Goal: Information Seeking & Learning: Learn about a topic

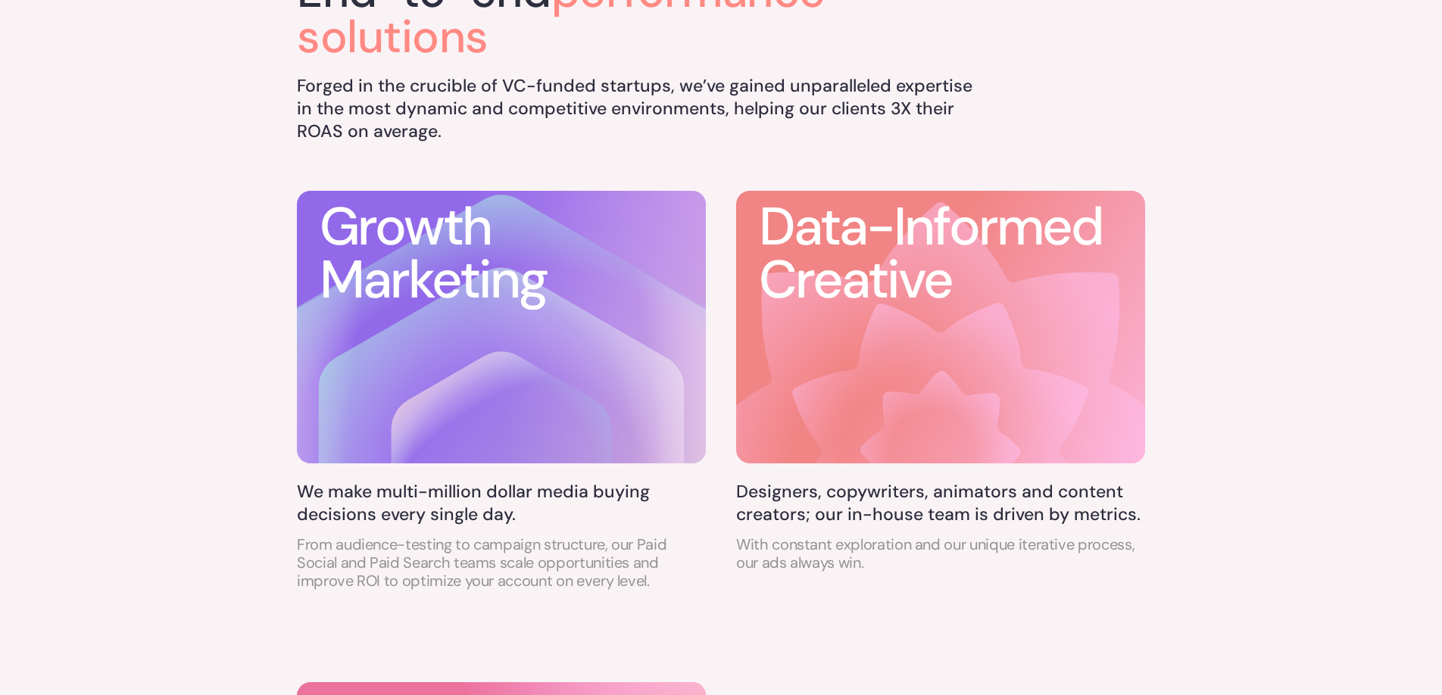
scroll to position [800, 0]
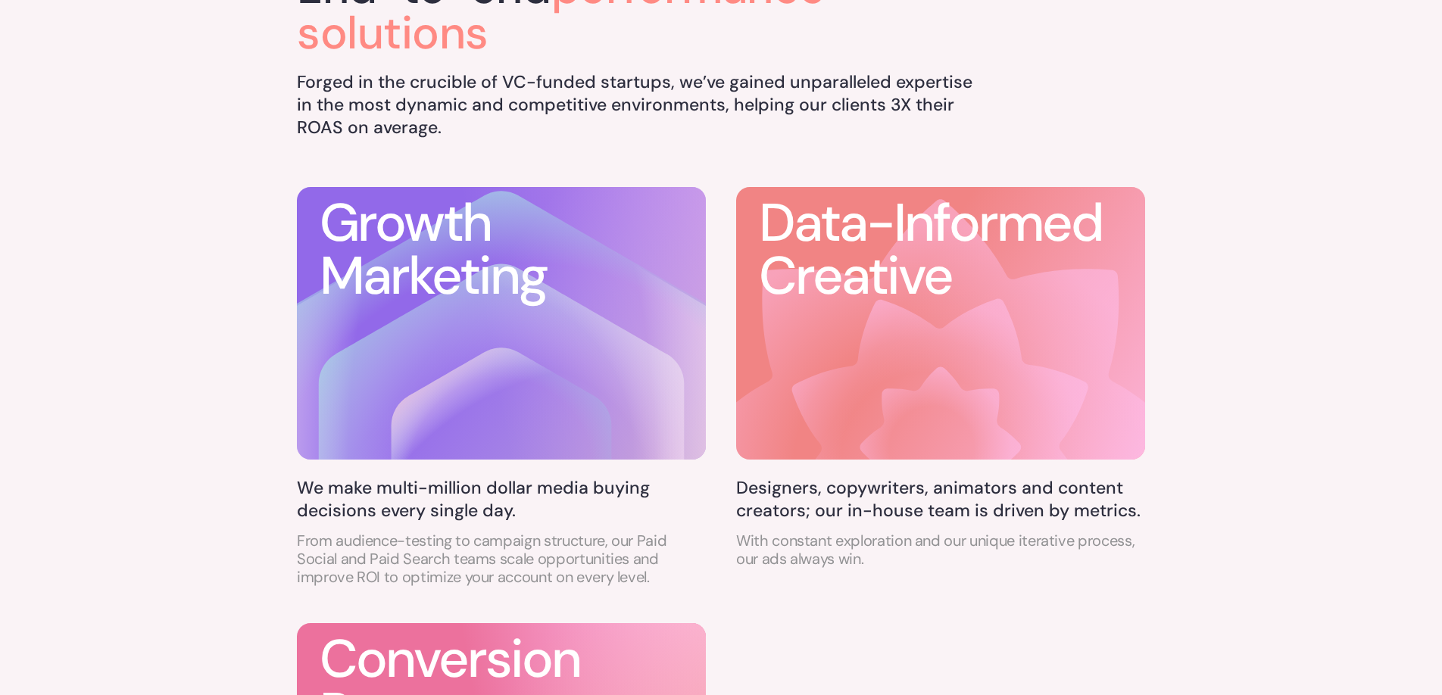
click at [845, 549] on p "With constant exploration and our unique iterative process, our ads always win." at bounding box center [940, 550] width 409 height 36
click at [860, 346] on icon at bounding box center [940, 446] width 297 height 297
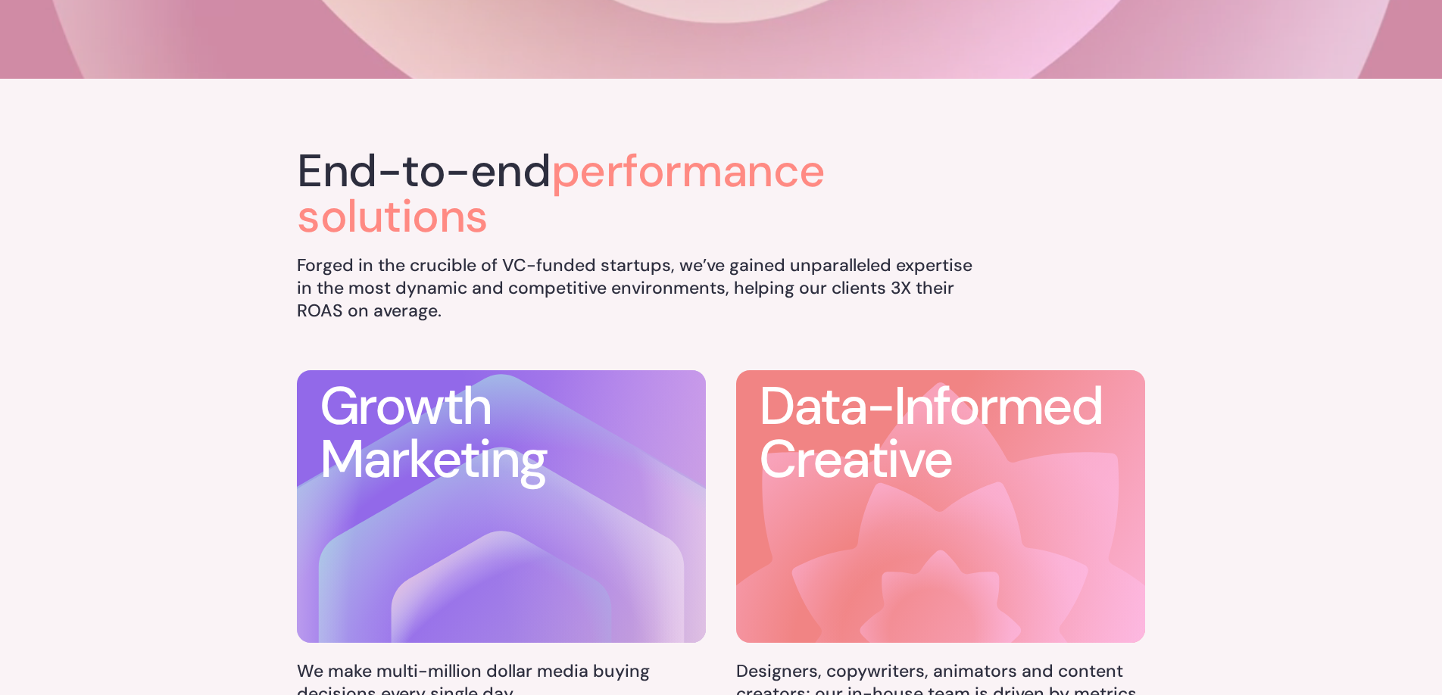
scroll to position [0, 0]
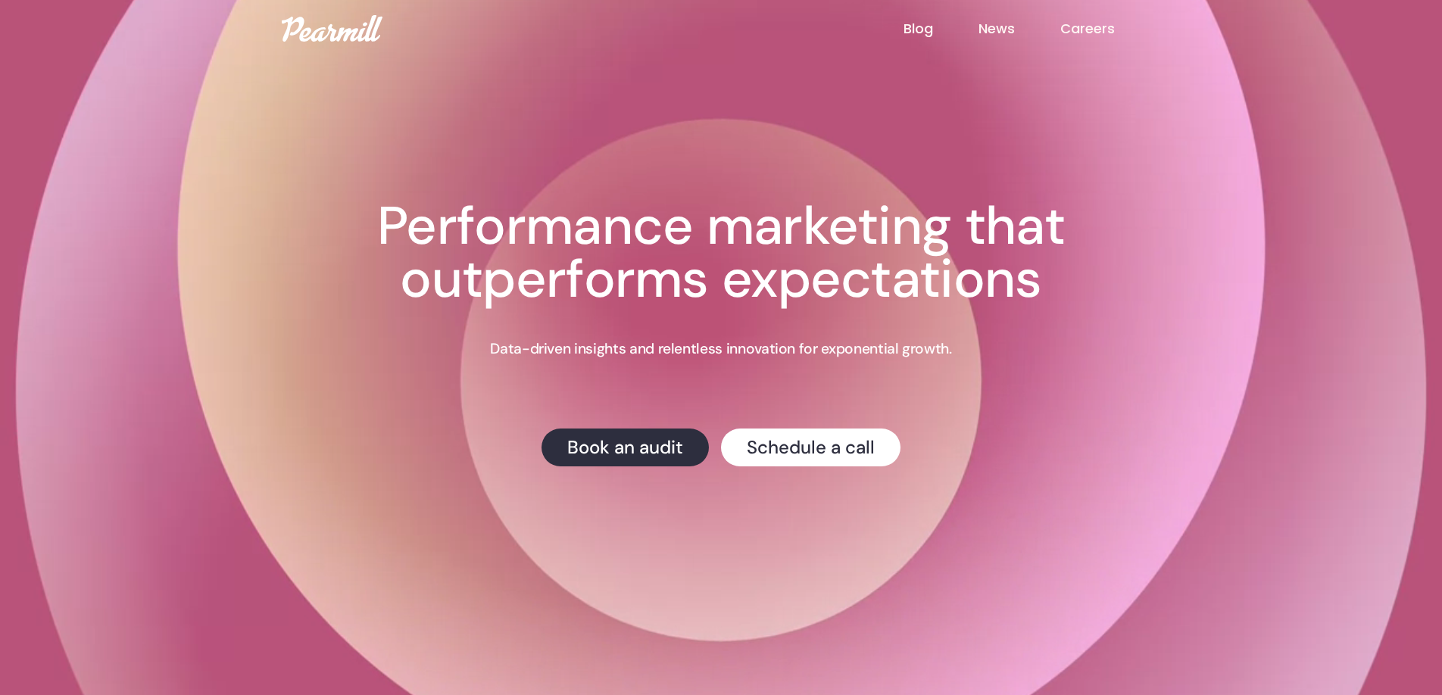
click at [929, 24] on link "Blog" at bounding box center [941, 29] width 75 height 20
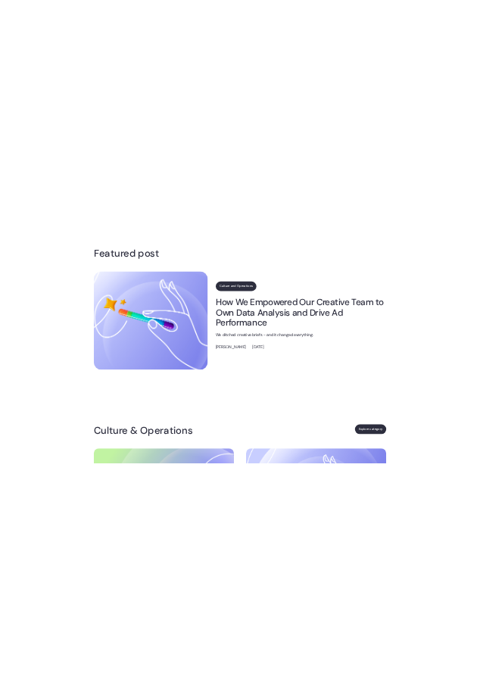
scroll to position [248, 0]
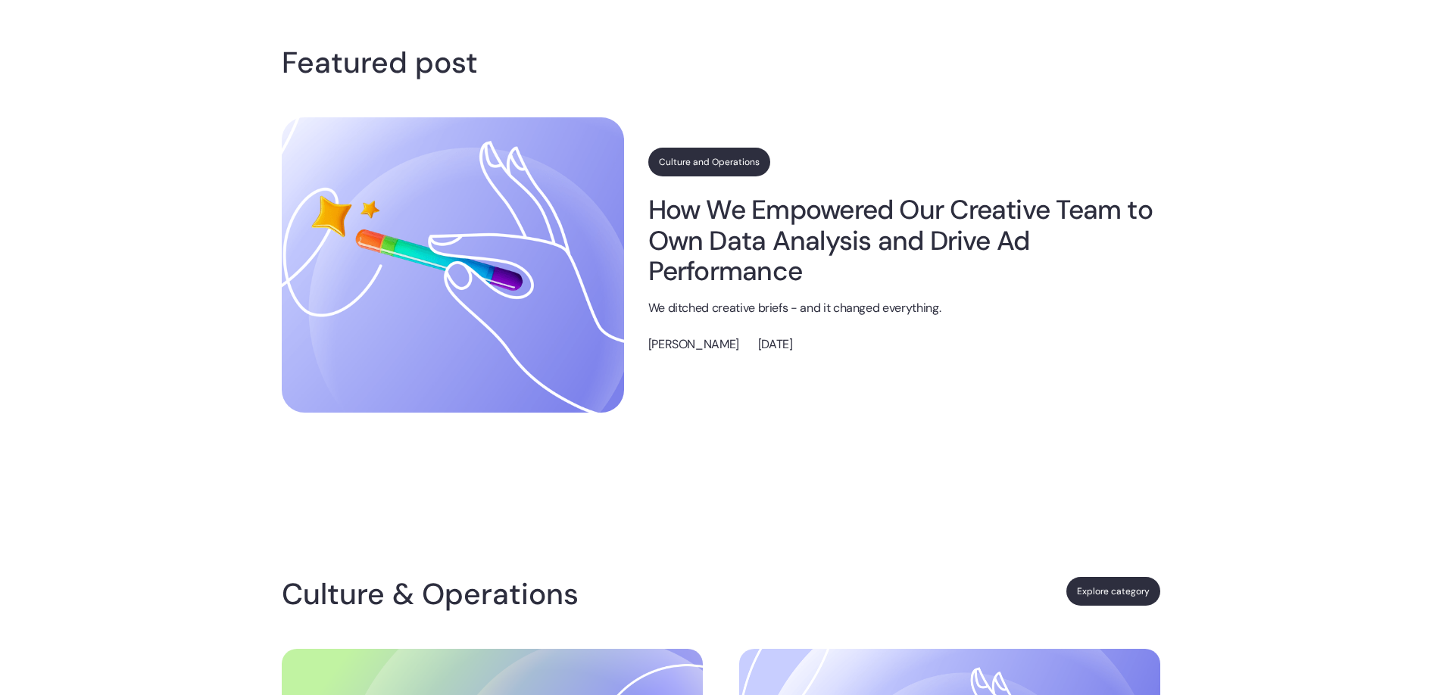
click at [732, 256] on link "How We Empowered Our Creative Team to Own Data Analysis and Drive Ad Performance" at bounding box center [904, 241] width 512 height 92
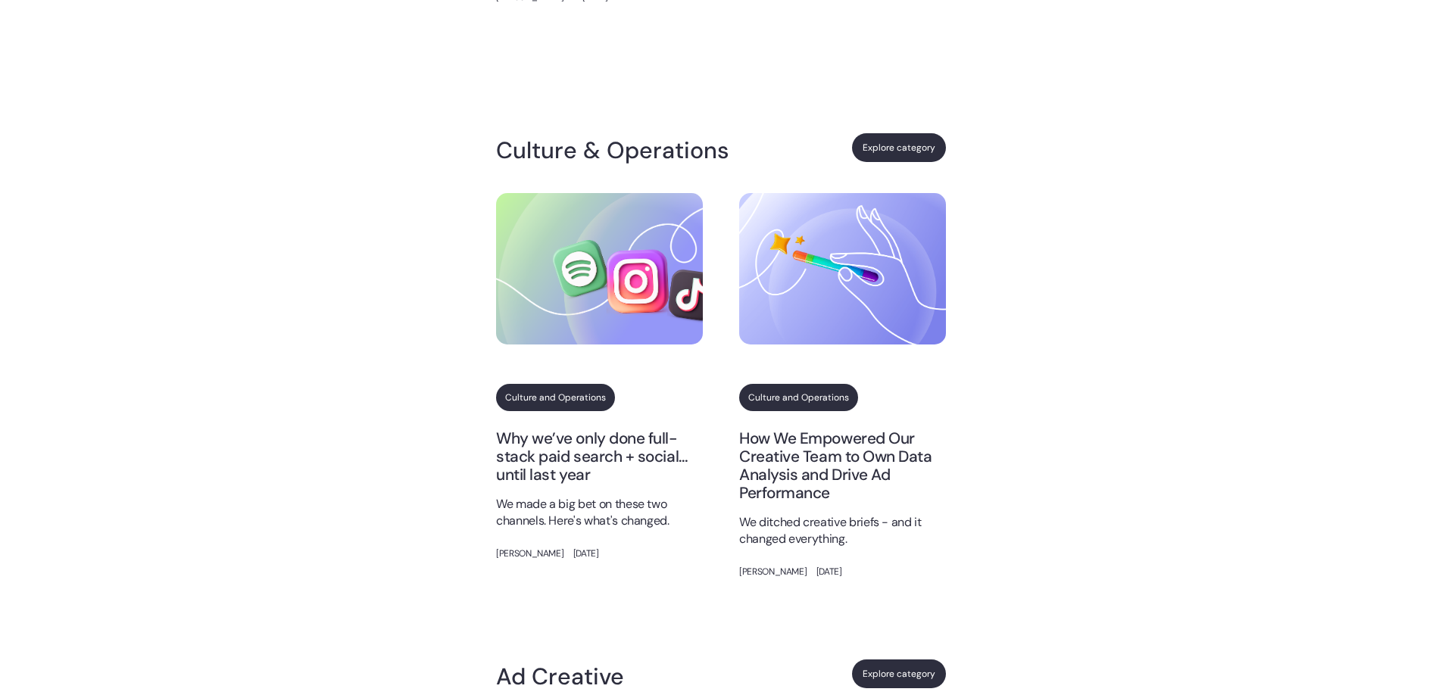
scroll to position [756, 0]
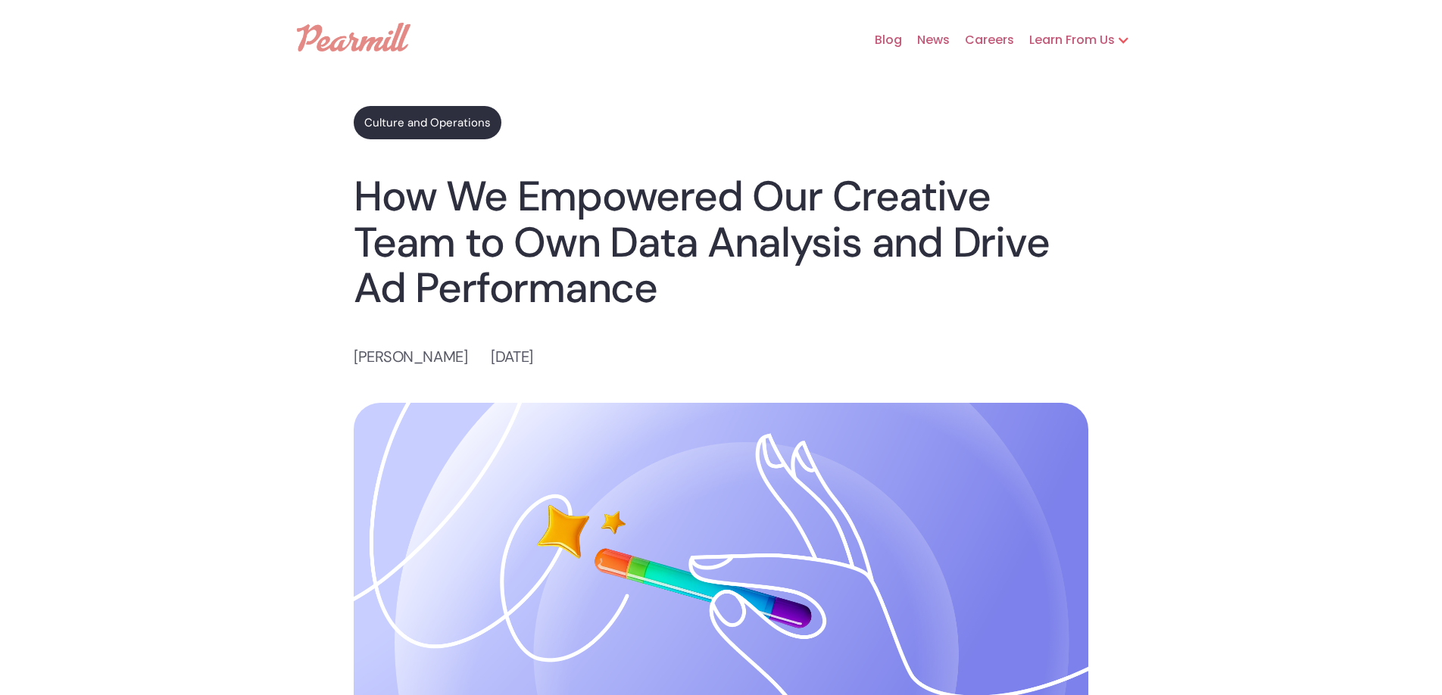
click at [399, 133] on link "Culture and Operations" at bounding box center [428, 122] width 148 height 33
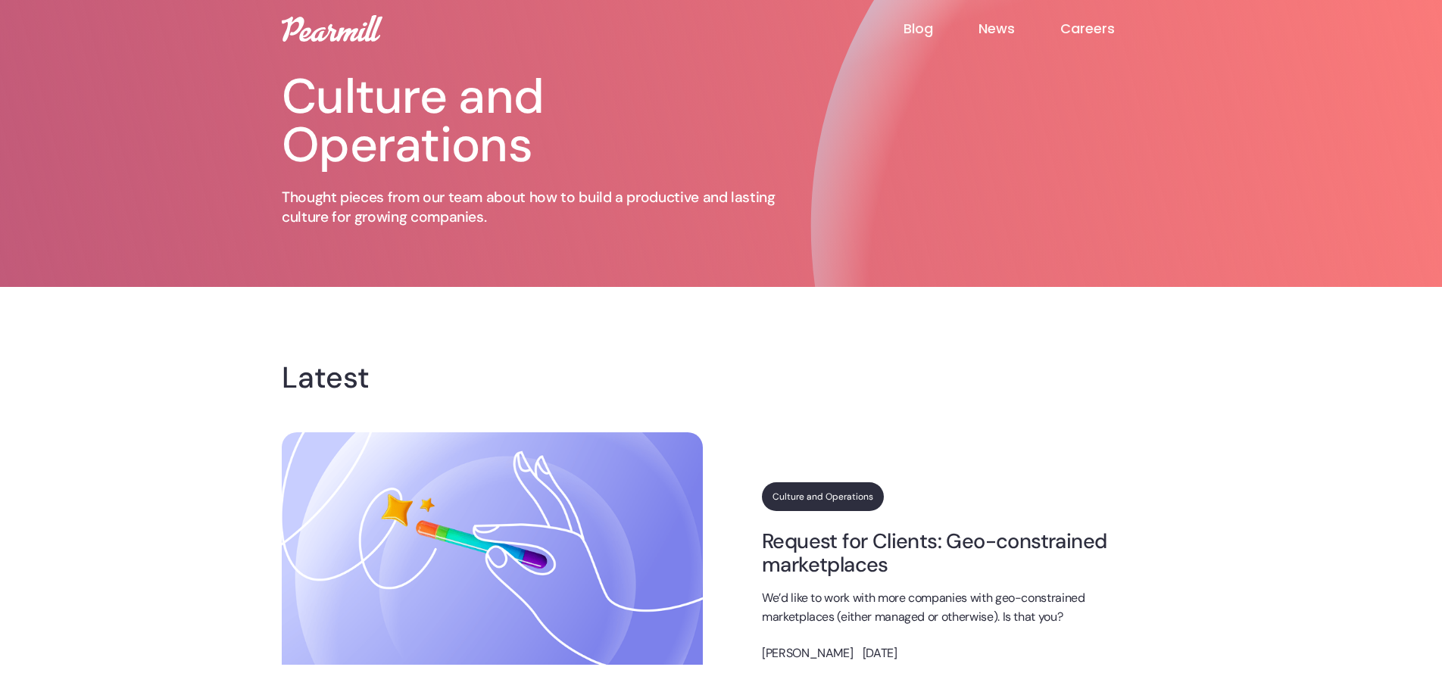
click at [364, 167] on h1 "Culture and Operations" at bounding box center [539, 121] width 515 height 97
click at [904, 23] on link "Blog" at bounding box center [941, 29] width 75 height 18
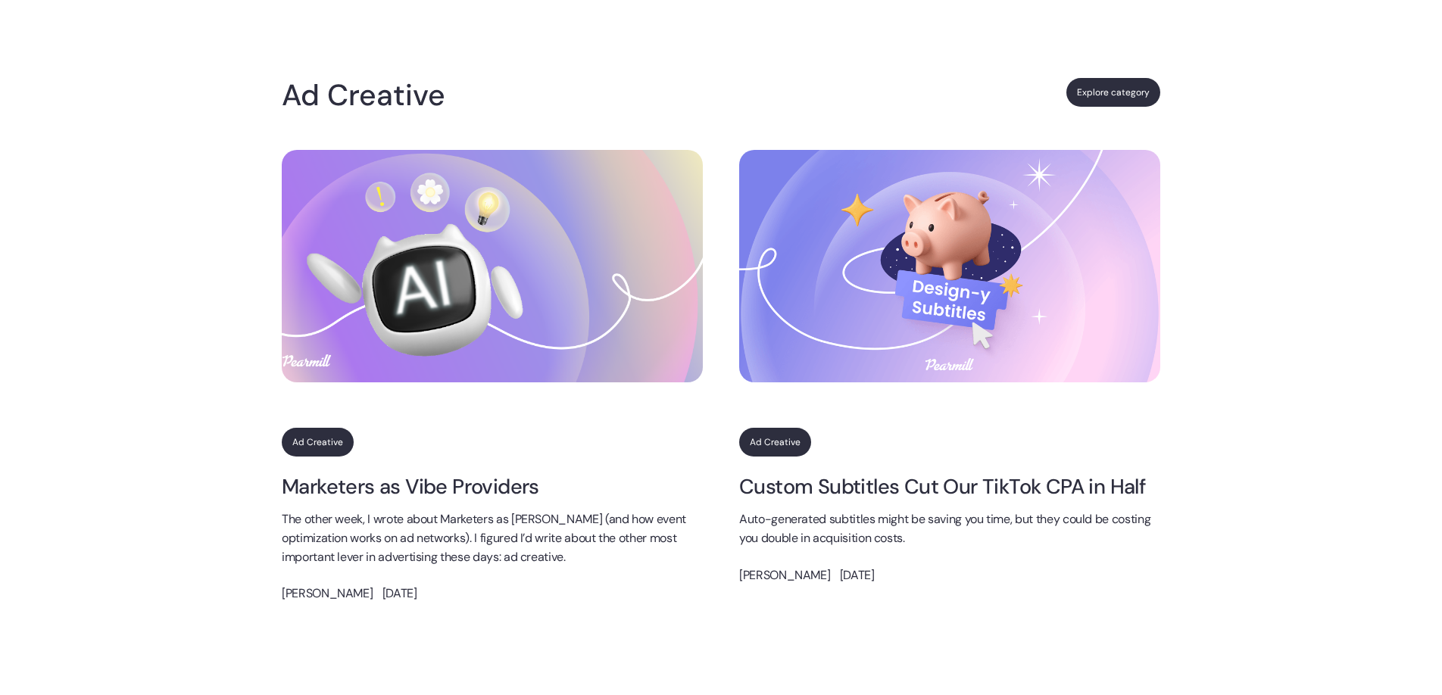
scroll to position [1372, 0]
click at [450, 485] on link "Marketers as Vibe Providers" at bounding box center [492, 485] width 421 height 23
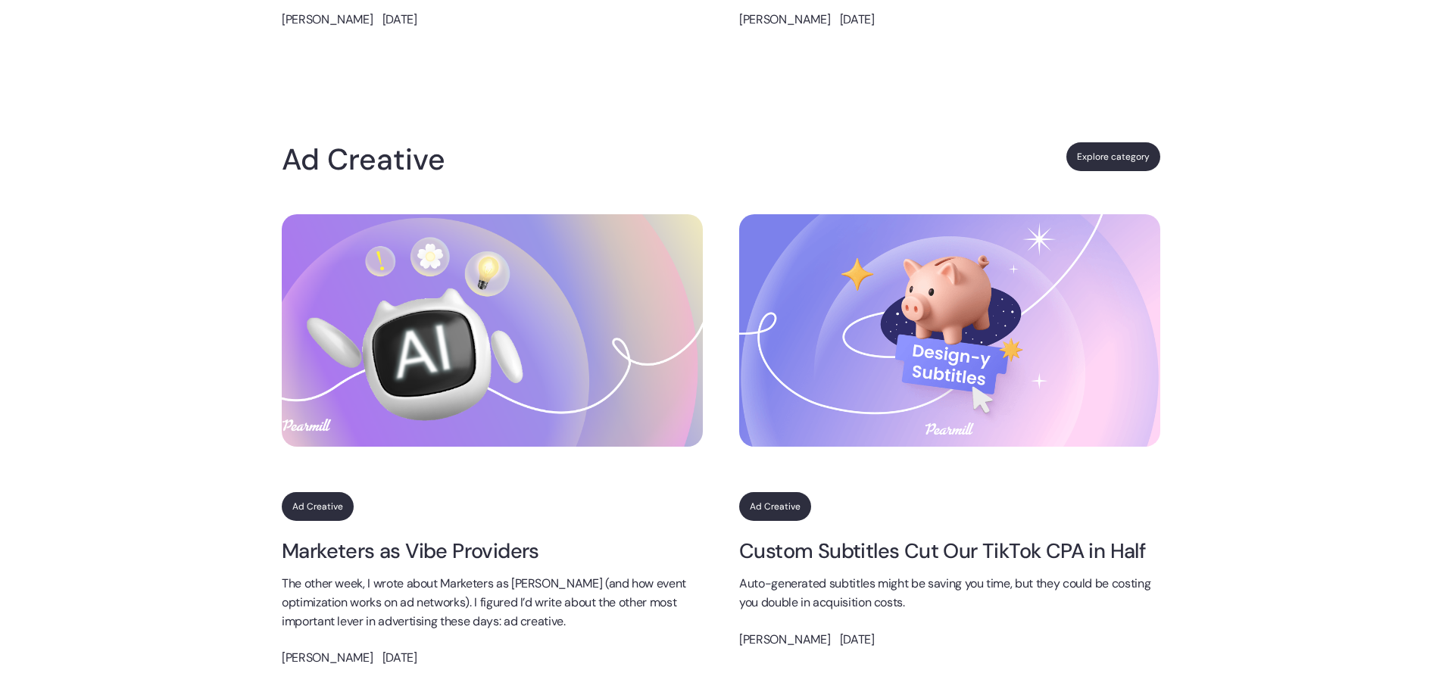
scroll to position [1281, 0]
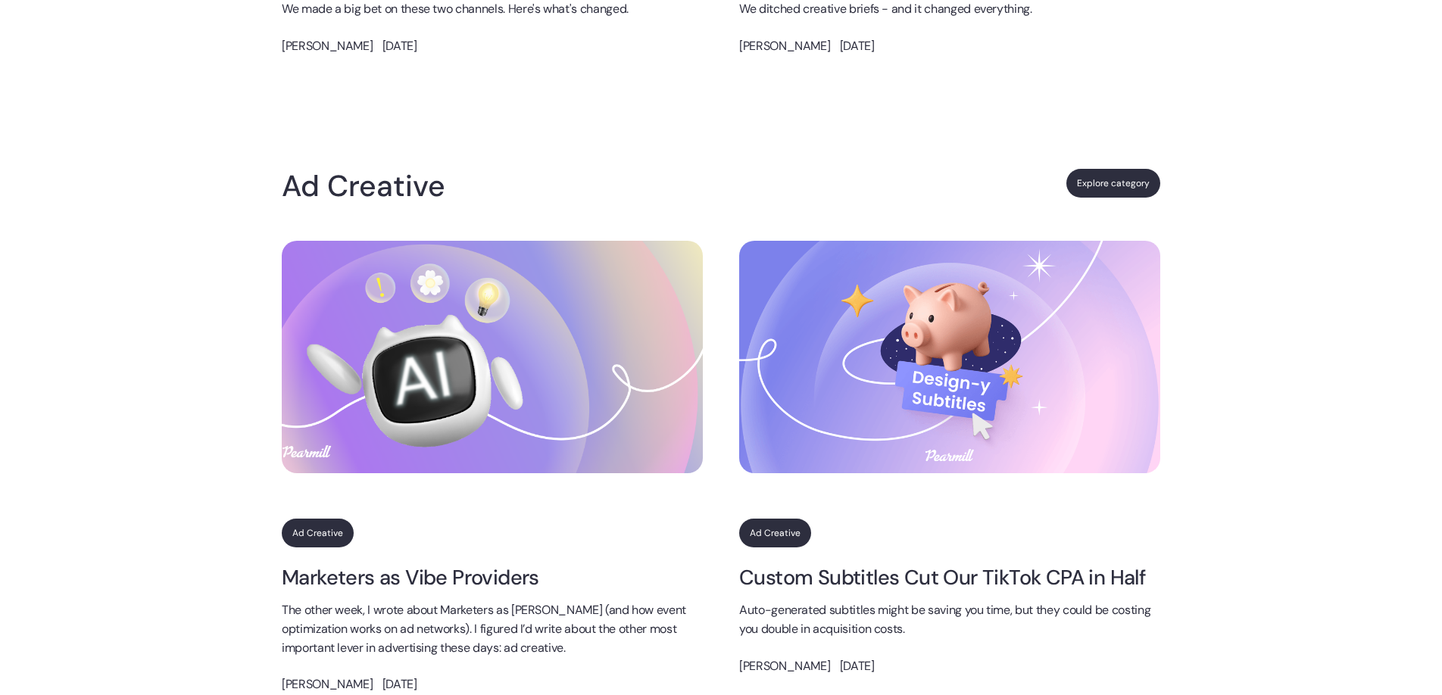
click at [1115, 186] on link "Explore category" at bounding box center [1113, 183] width 94 height 29
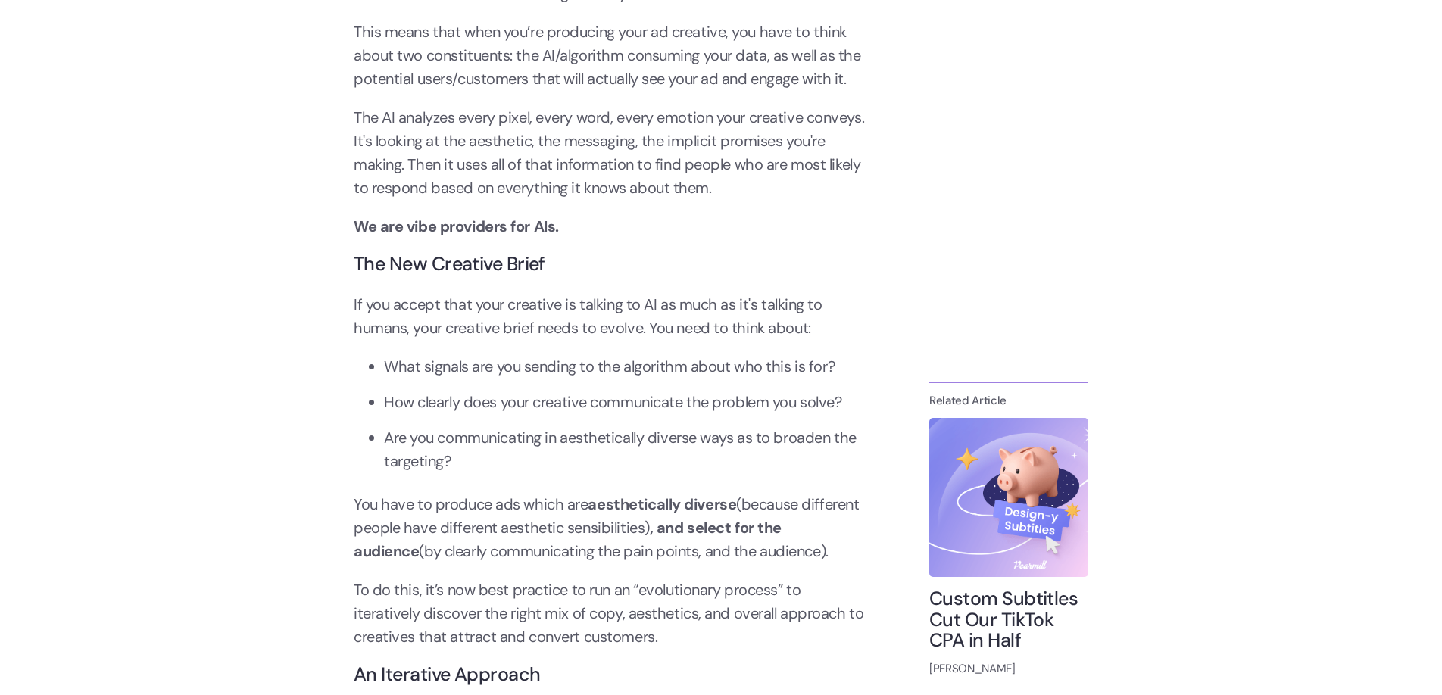
scroll to position [965, 0]
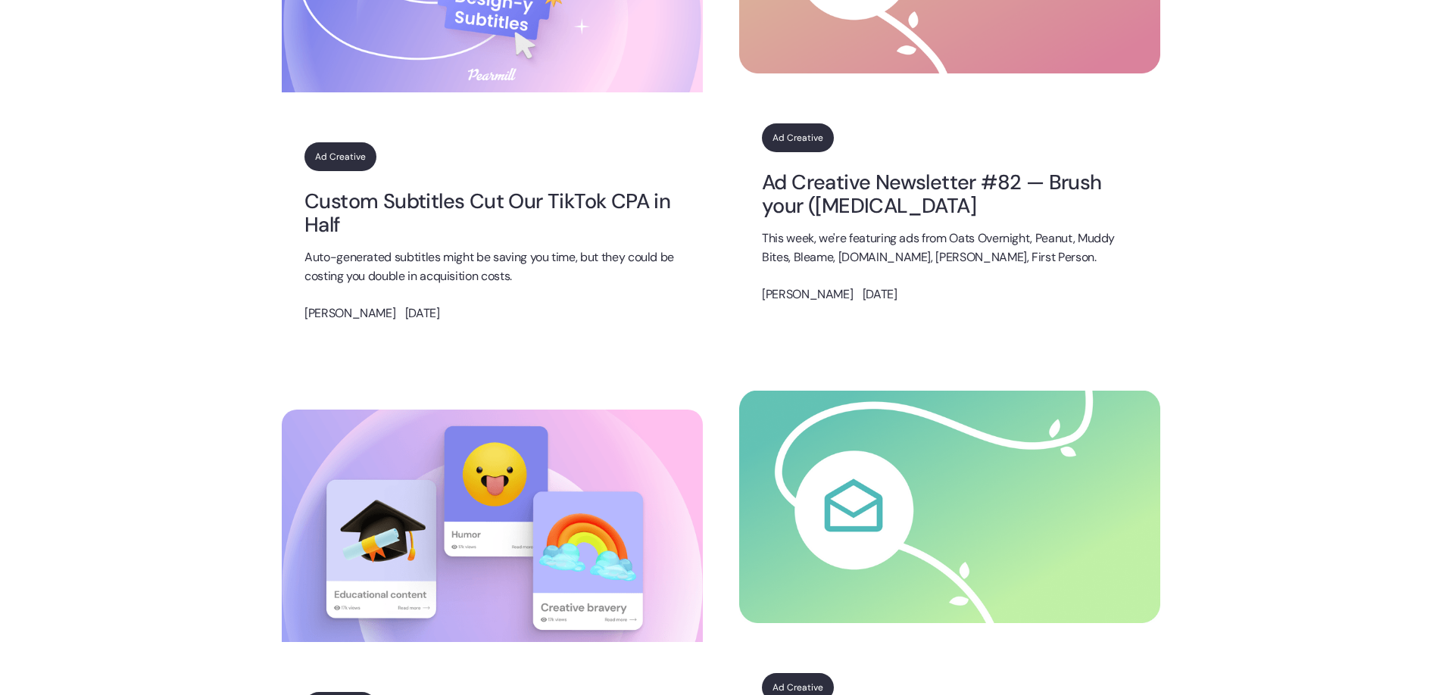
scroll to position [989, 0]
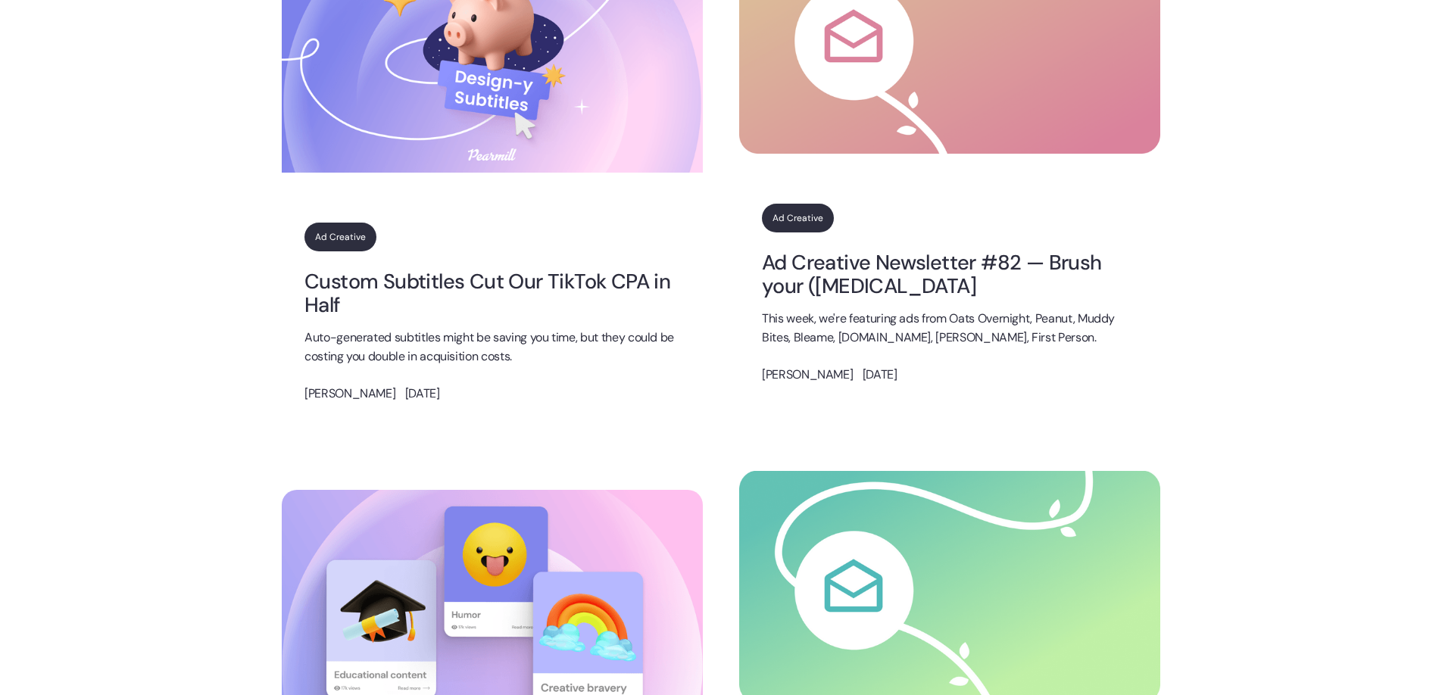
click at [845, 264] on link "Ad Creative Newsletter #82 — Brush your ([MEDICAL_DATA]" at bounding box center [950, 275] width 376 height 48
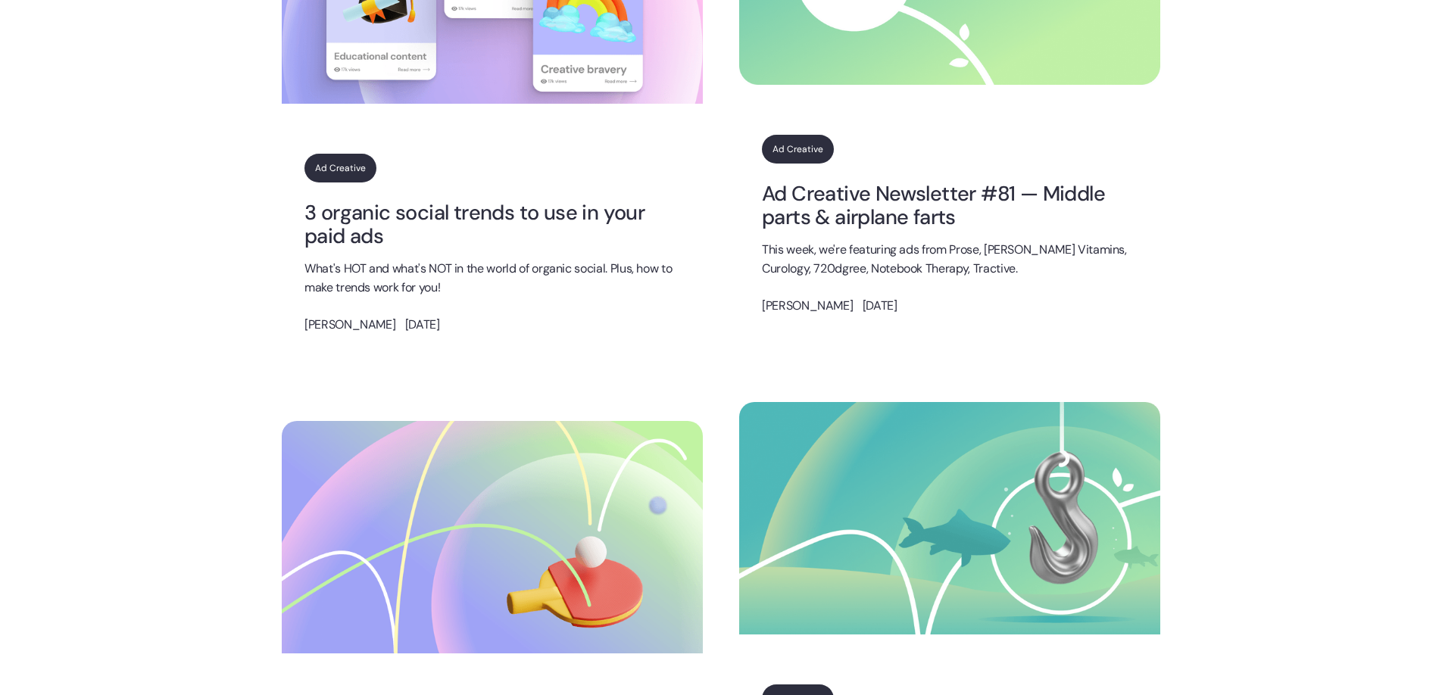
scroll to position [1613, 0]
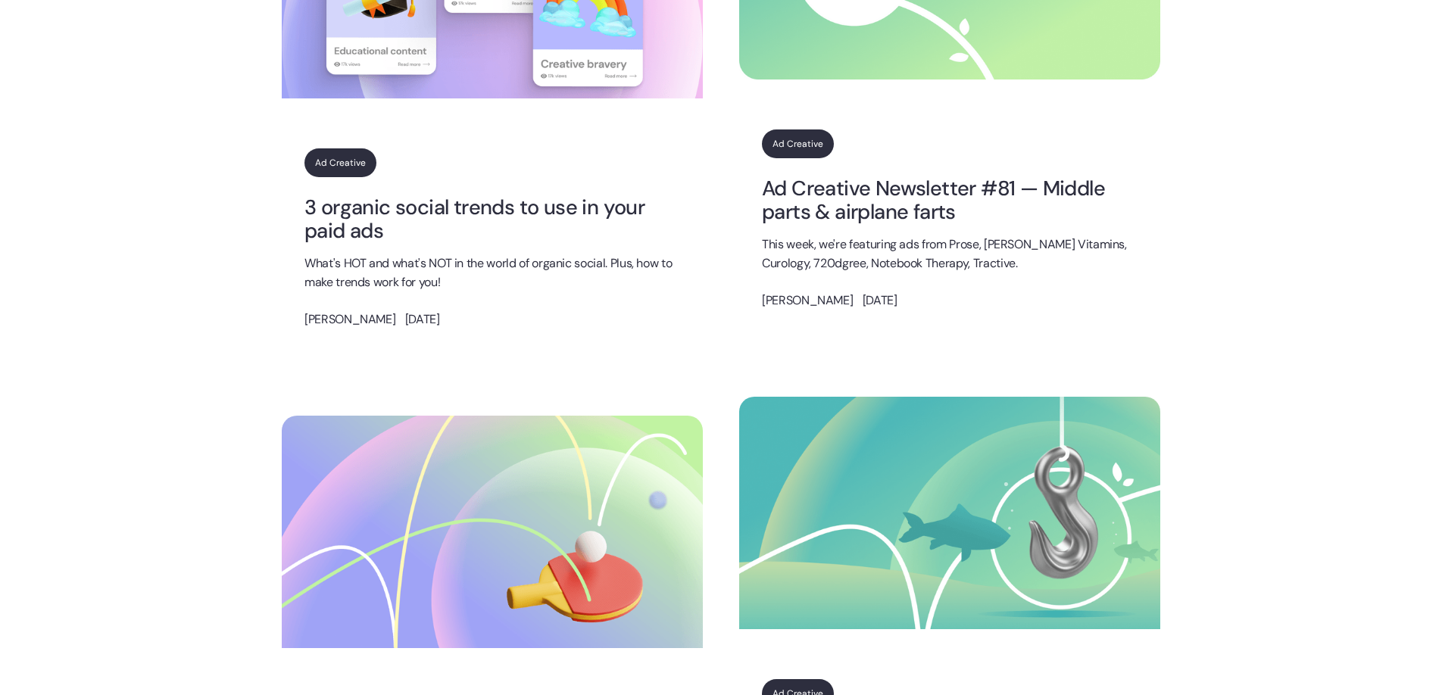
click at [332, 223] on link "3 organic social trends to use in your paid ads" at bounding box center [492, 219] width 376 height 48
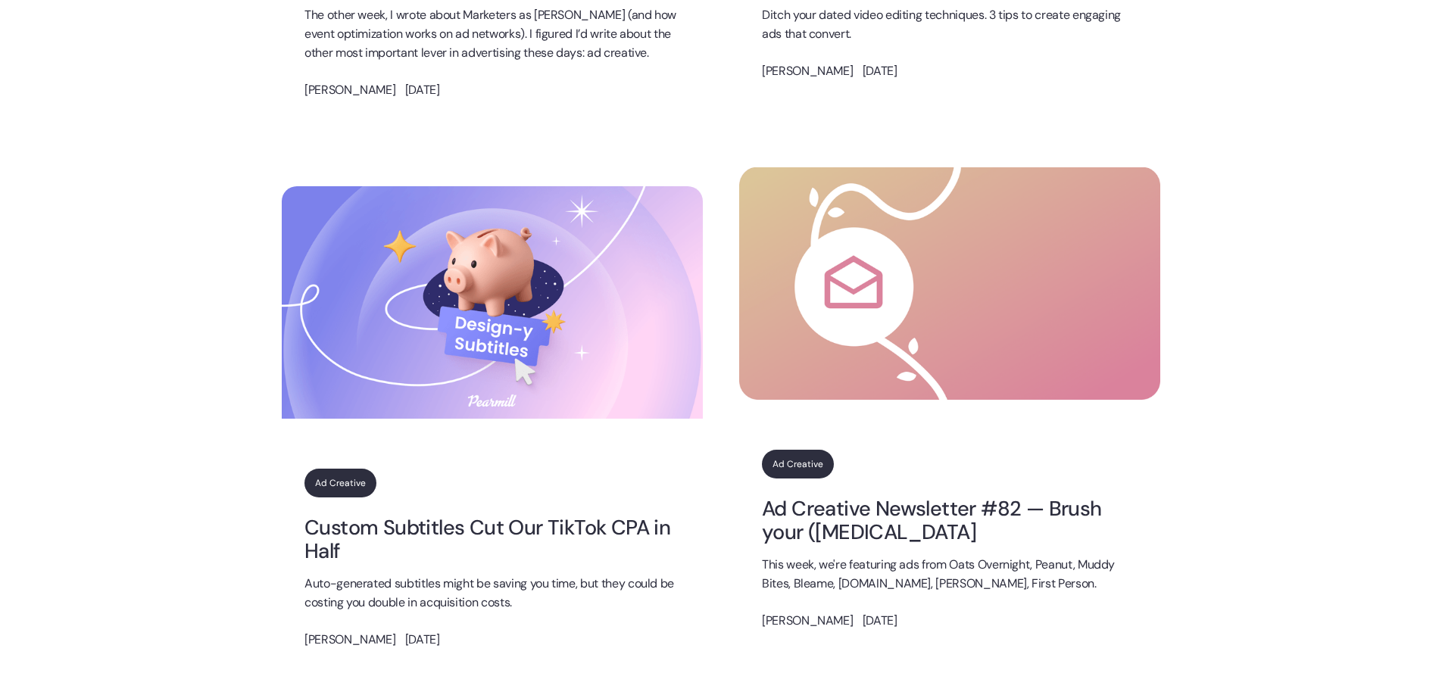
scroll to position [620, 0]
